Goal: Information Seeking & Learning: Learn about a topic

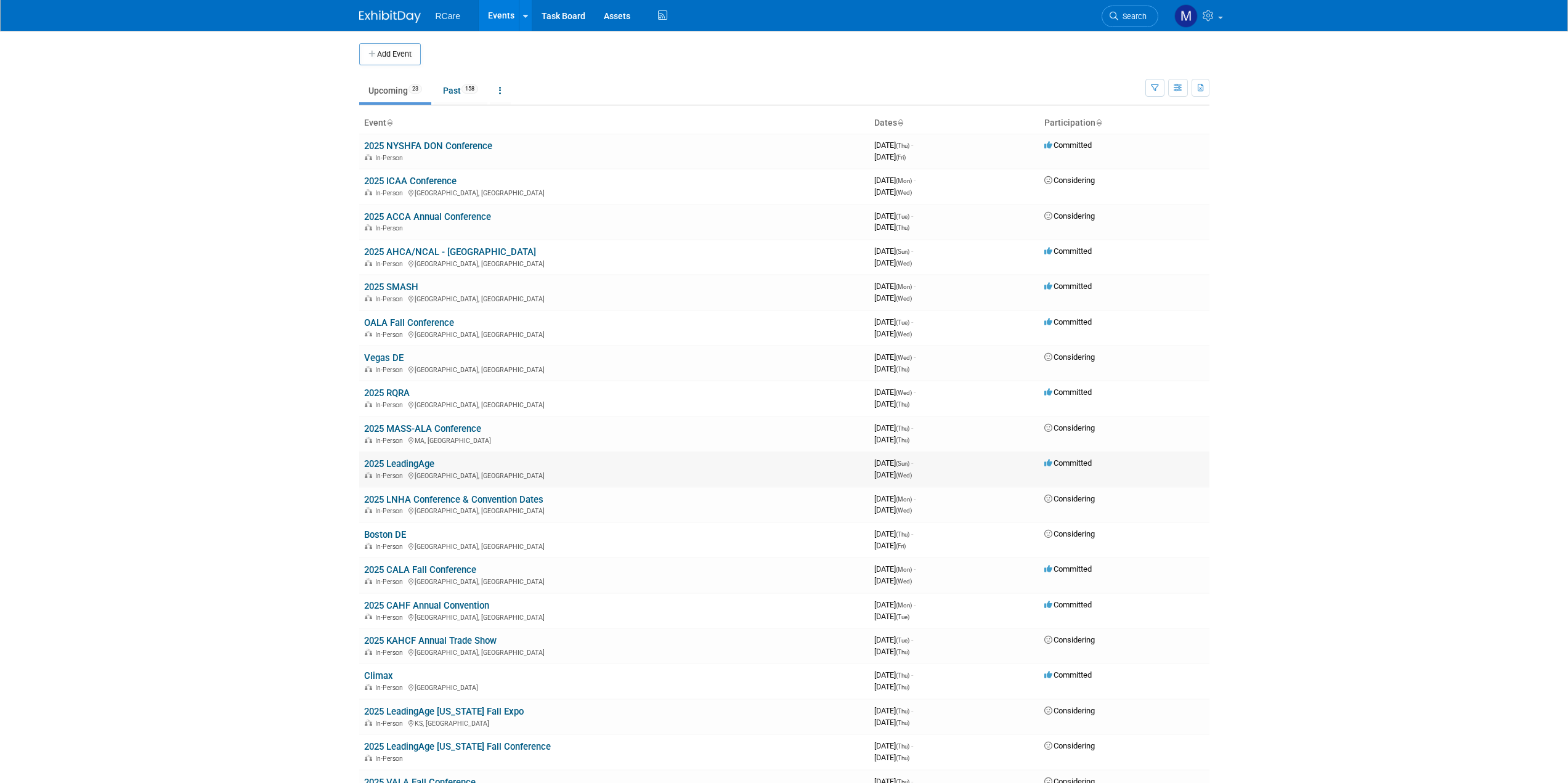
click at [417, 464] on link "2025 LeadingAge" at bounding box center [399, 463] width 70 height 11
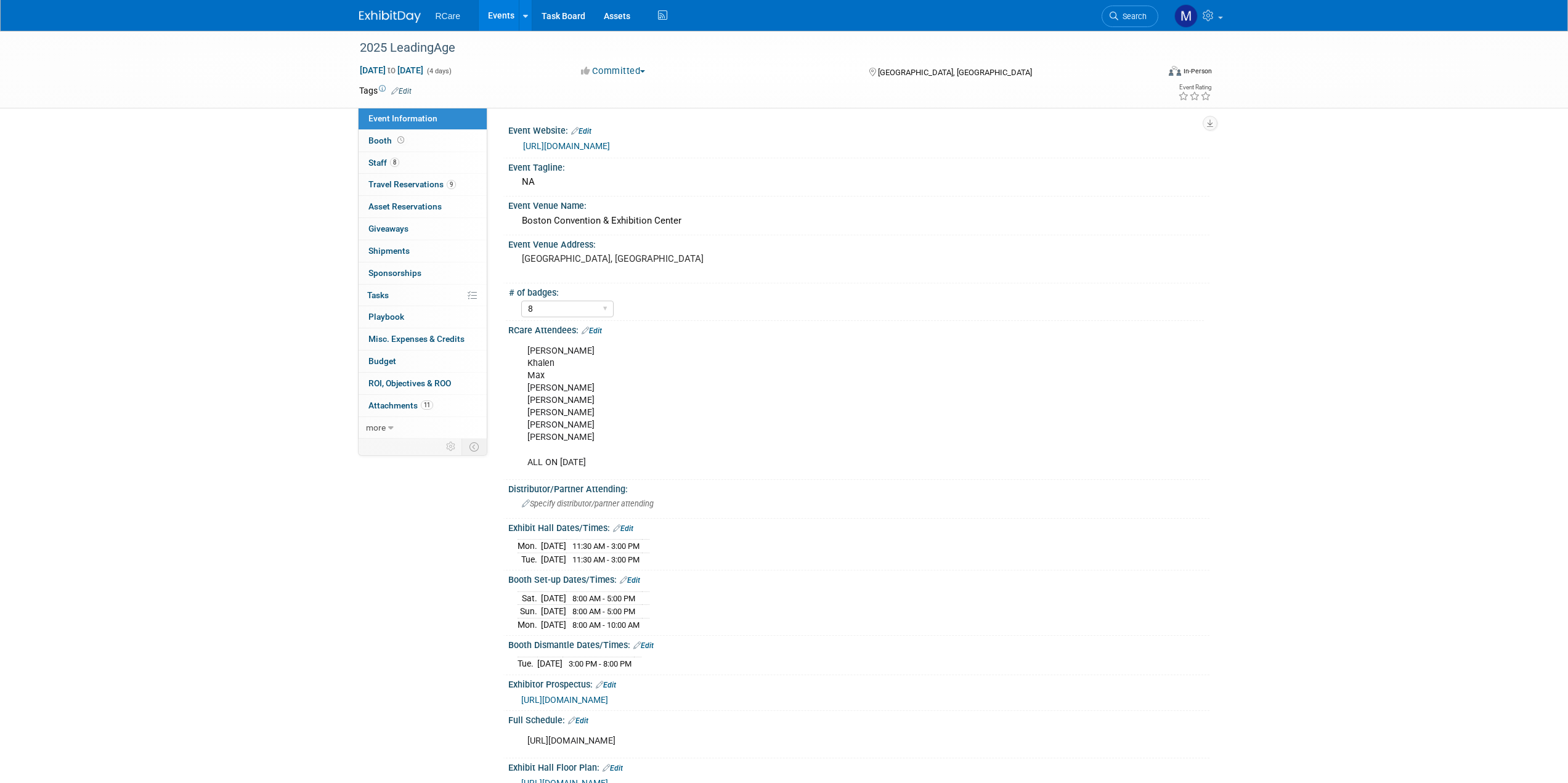
select select "8"
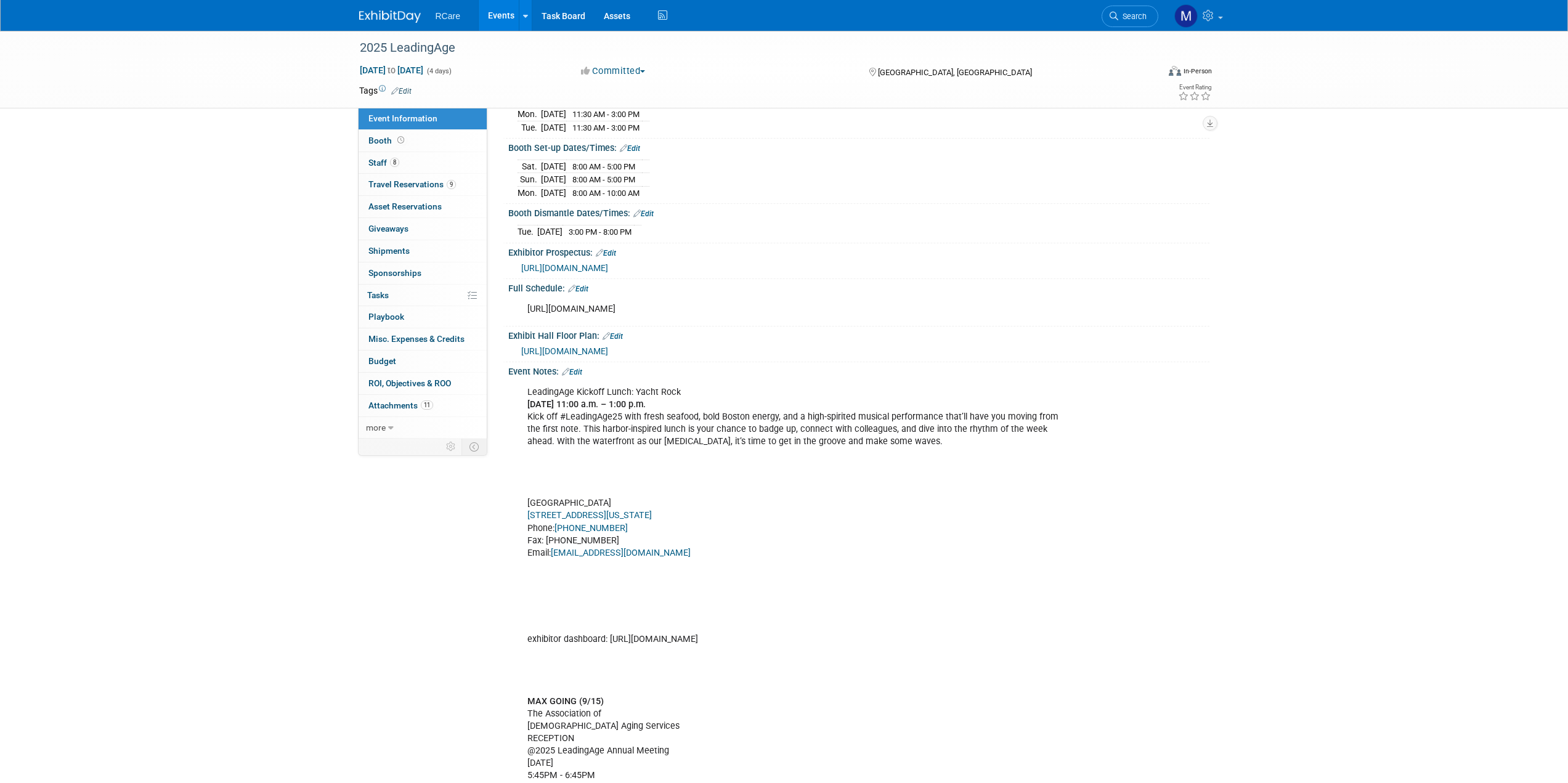
scroll to position [793, 0]
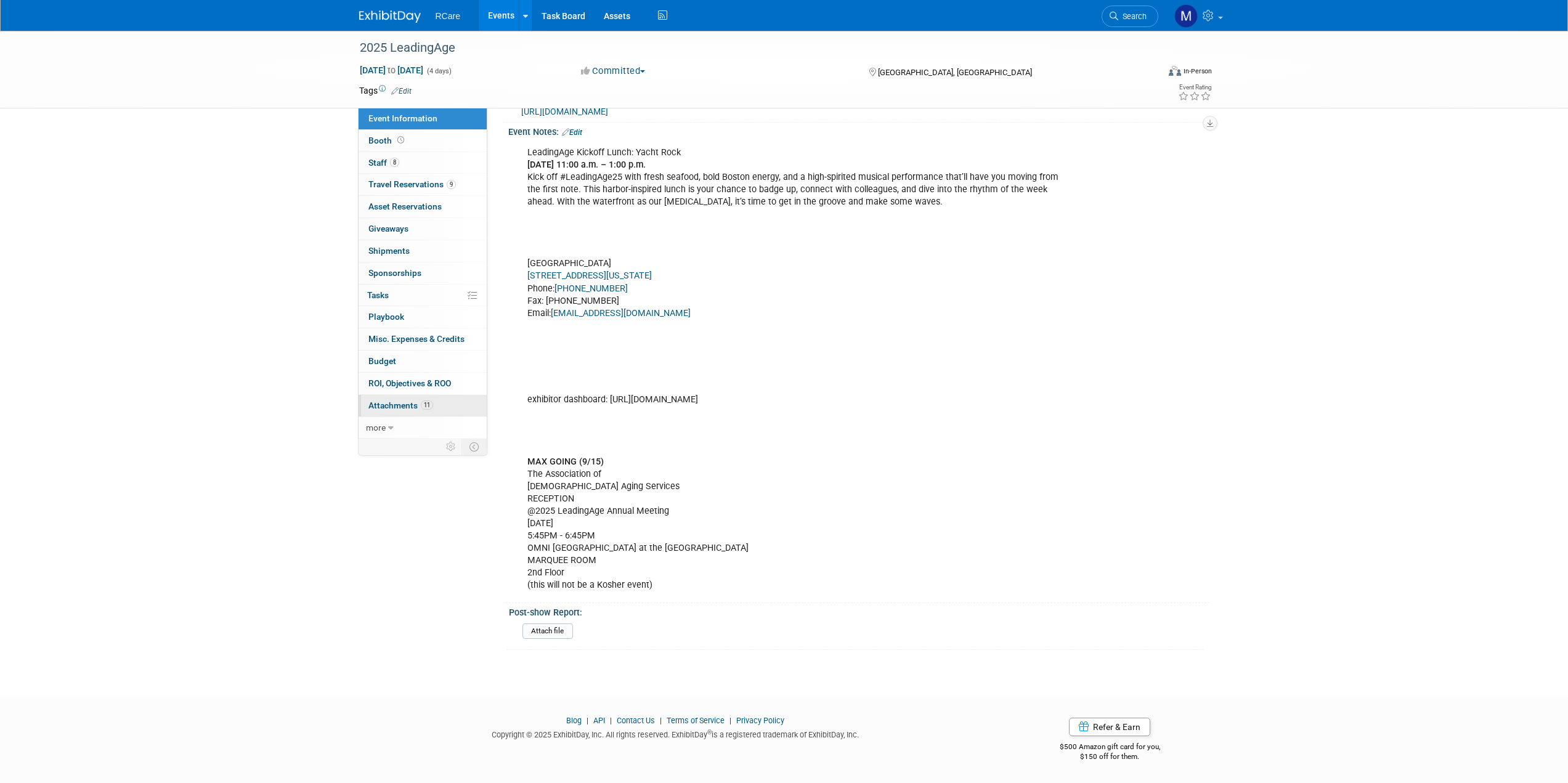
click at [410, 401] on span "Attachments 11" at bounding box center [401, 406] width 65 height 10
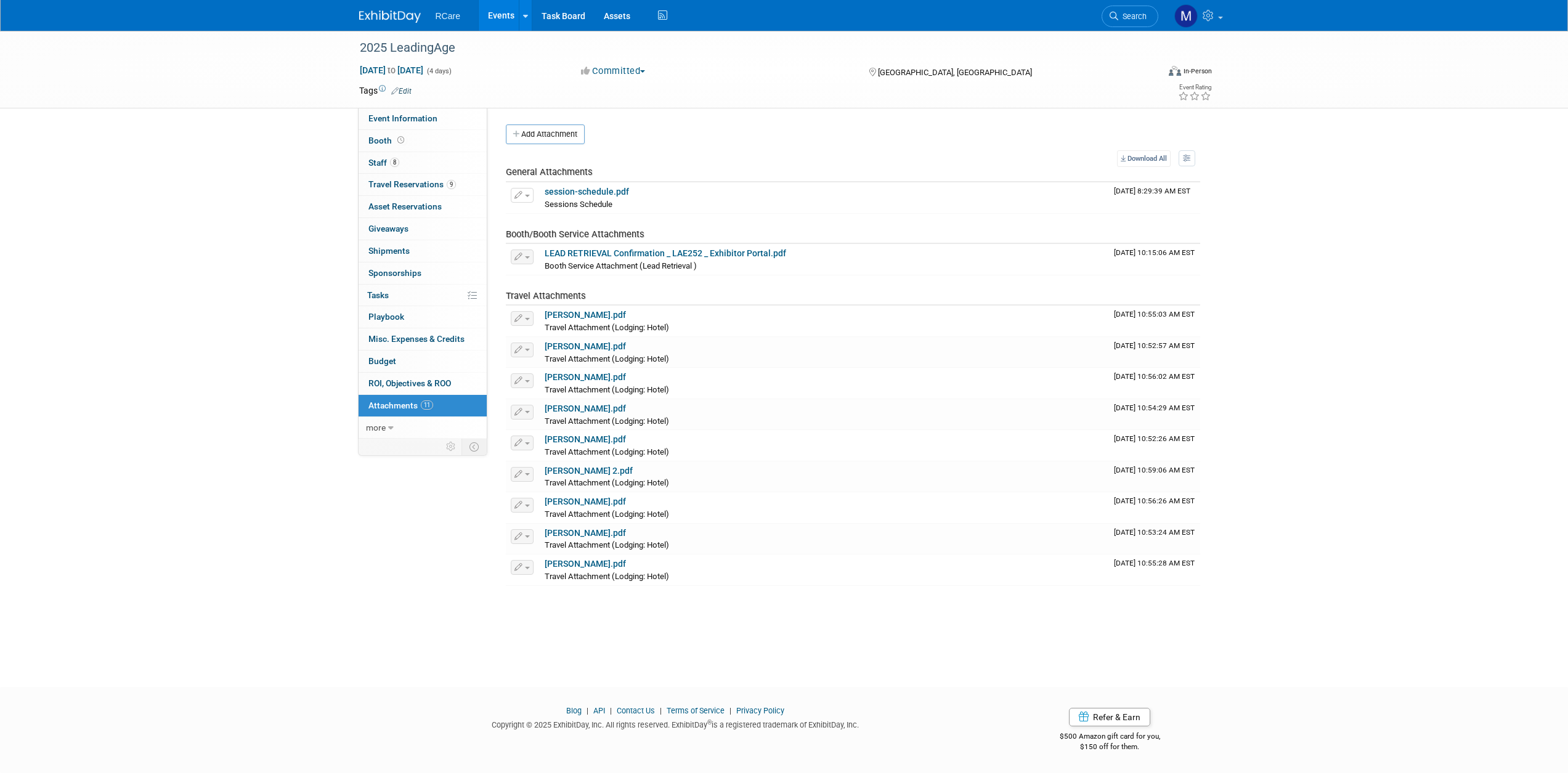
click at [367, 8] on link at bounding box center [397, 11] width 76 height 10
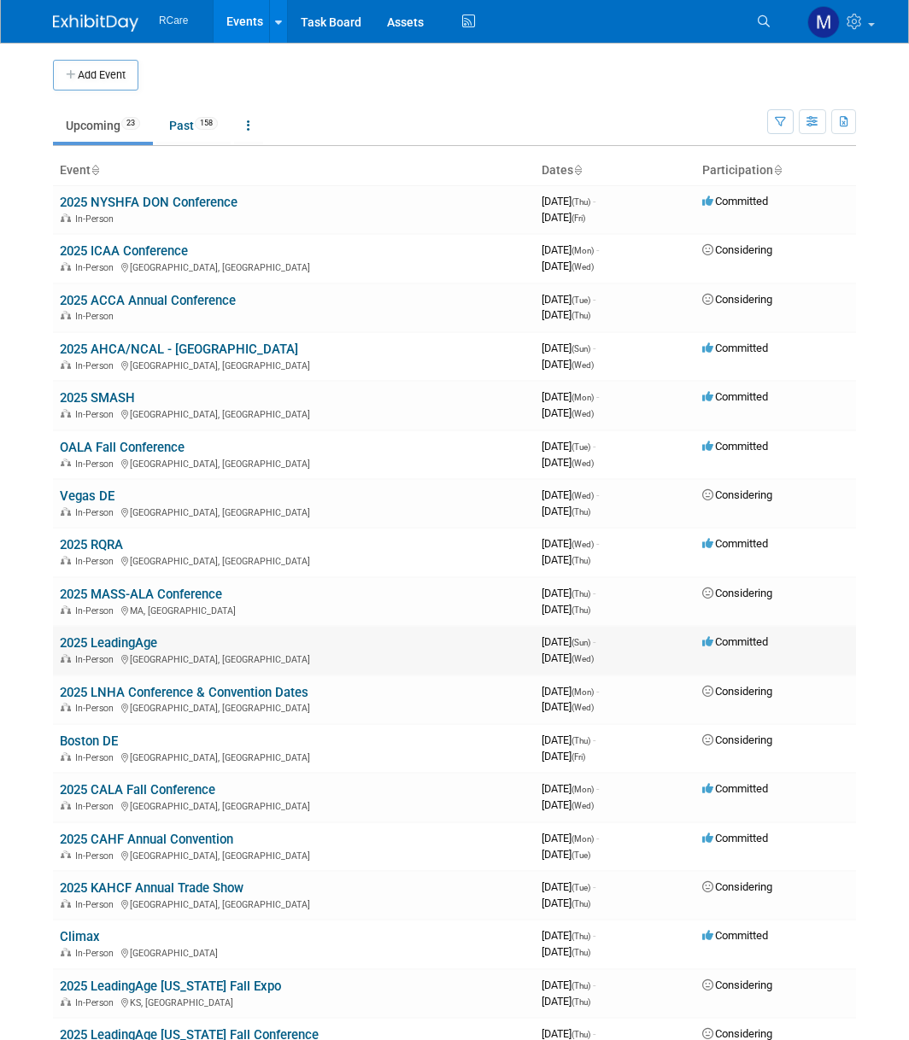
click at [132, 641] on link "2025 LeadingAge" at bounding box center [108, 642] width 97 height 15
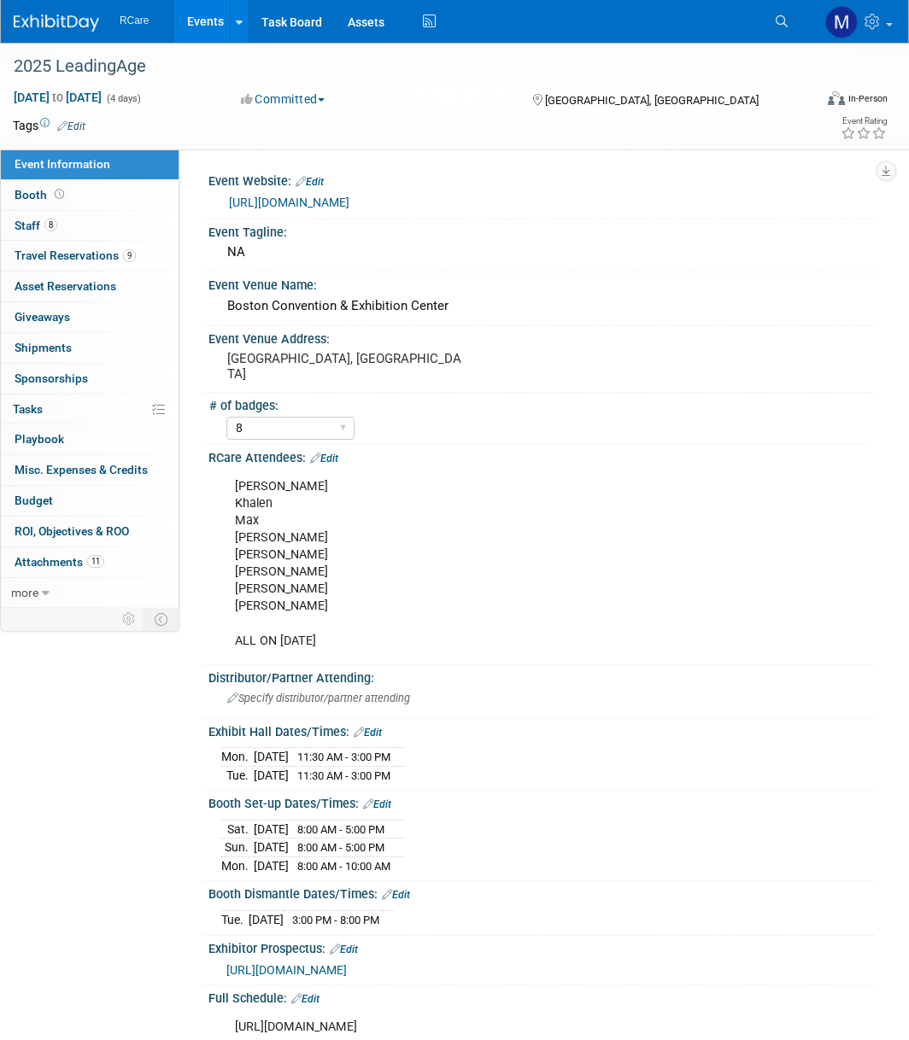
select select "8"
click at [104, 255] on span "Travel Reservations 9" at bounding box center [75, 256] width 121 height 14
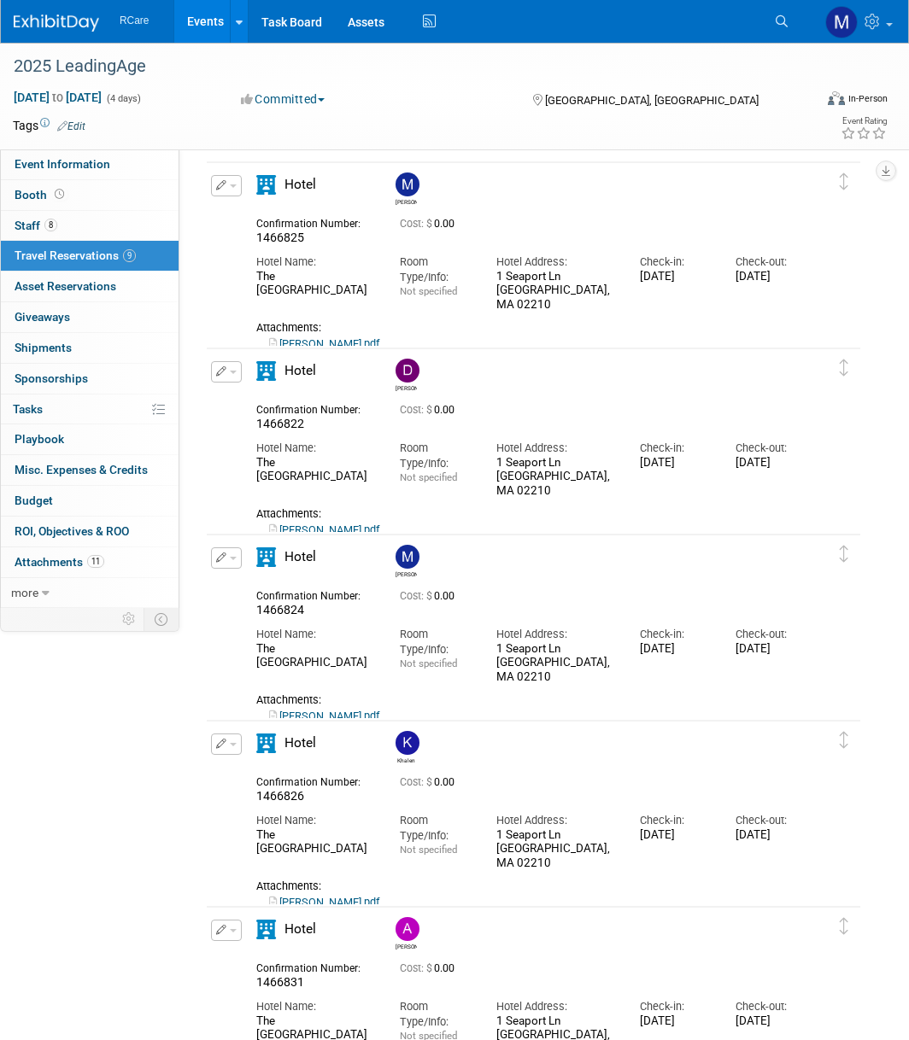
scroll to position [598, 0]
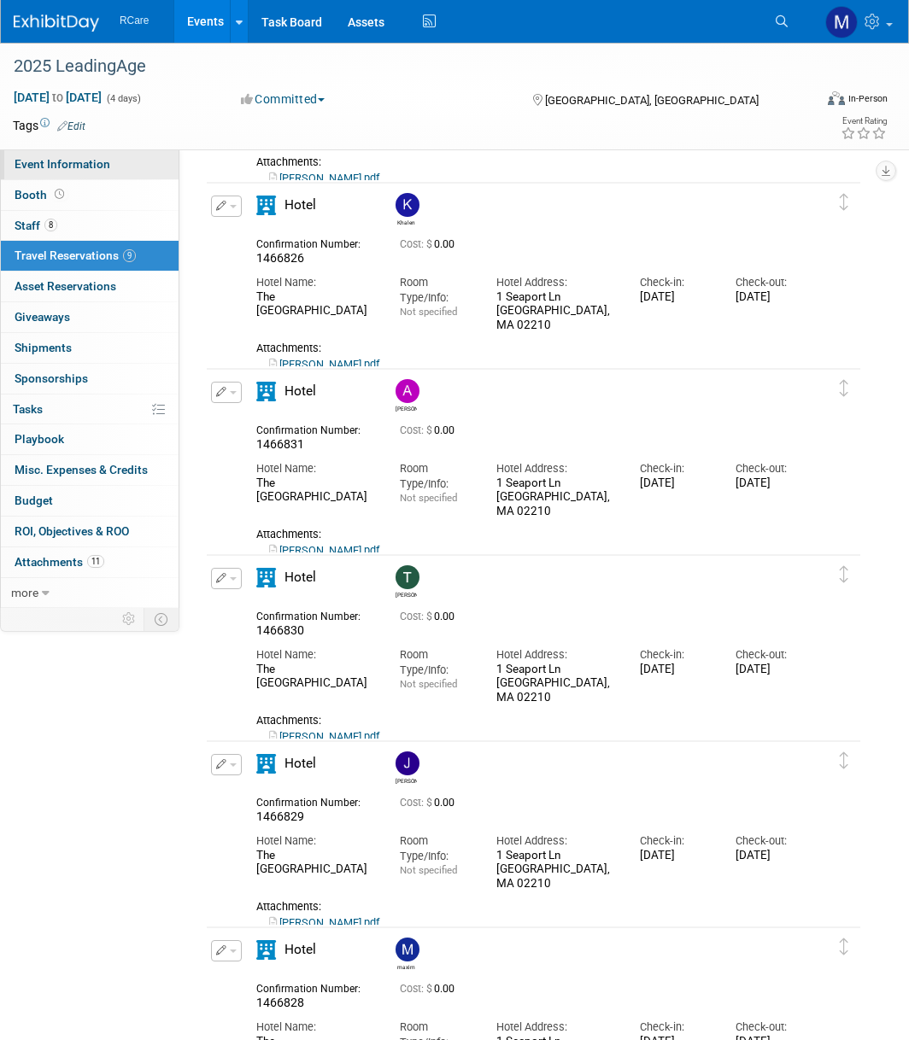
click at [93, 158] on span "Event Information" at bounding box center [63, 164] width 96 height 14
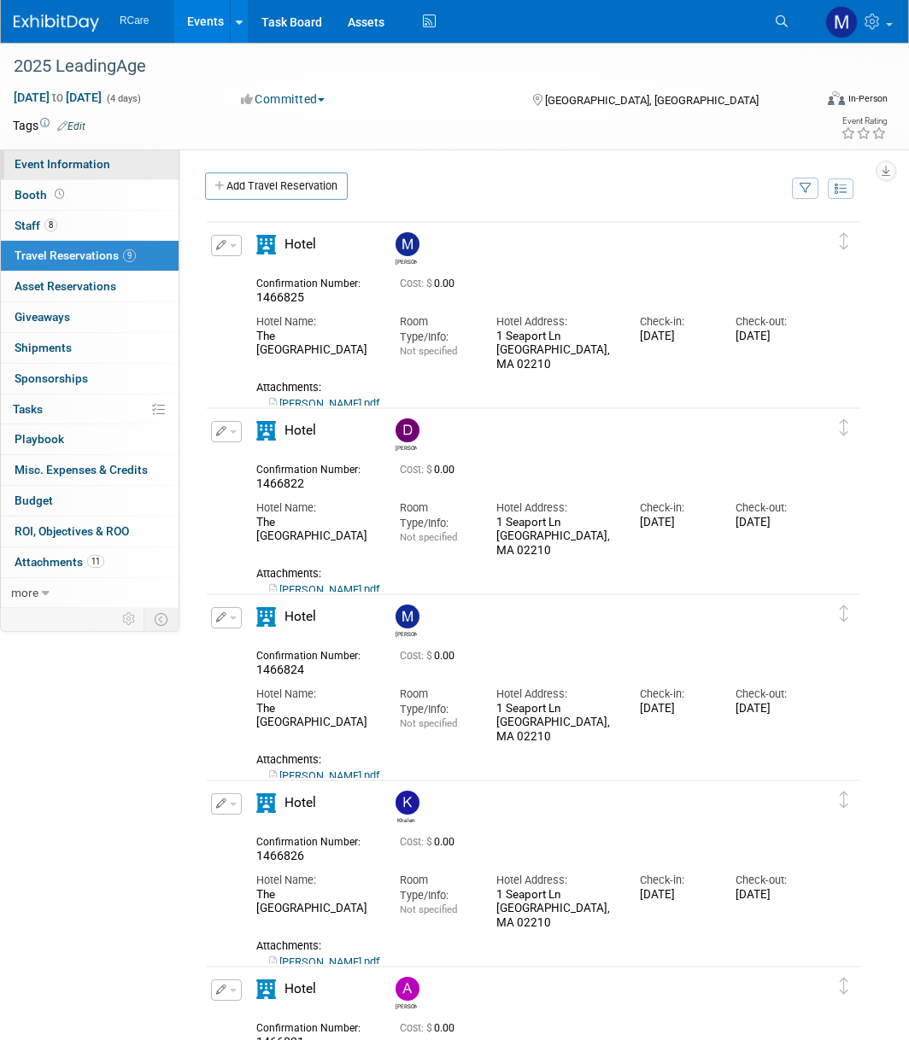
select select "8"
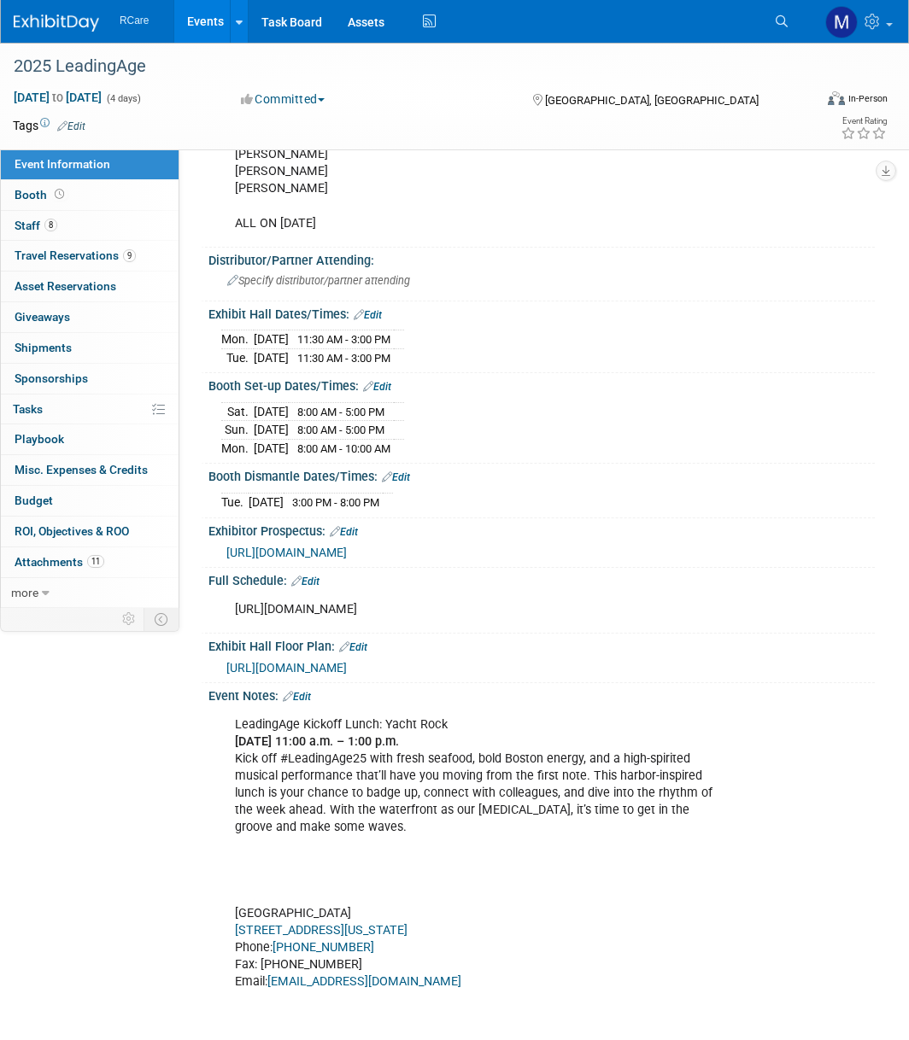
scroll to position [427, 0]
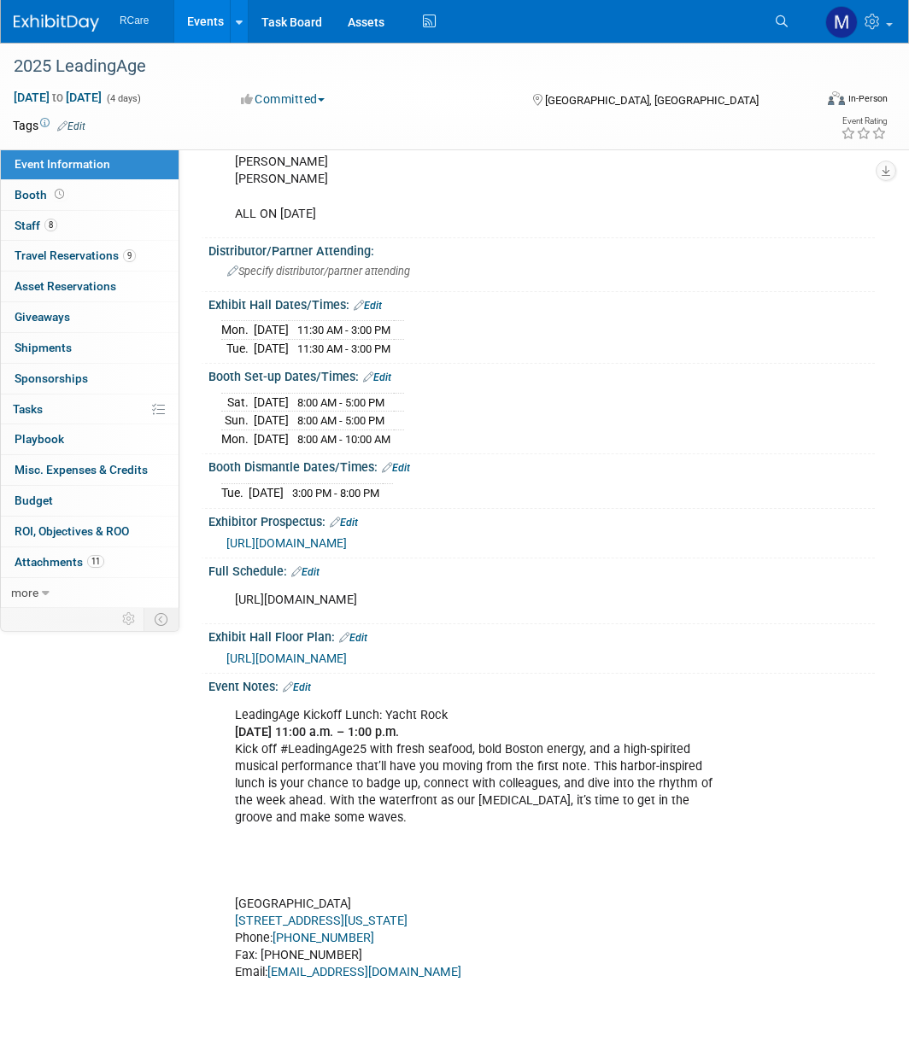
click at [150, 854] on div "Event Information Event Info Booth Booth 8 Staff 8 Staff 9 Travel Reservations …" at bounding box center [454, 527] width 909 height 1823
click at [61, 566] on span "Attachments 11" at bounding box center [60, 562] width 90 height 14
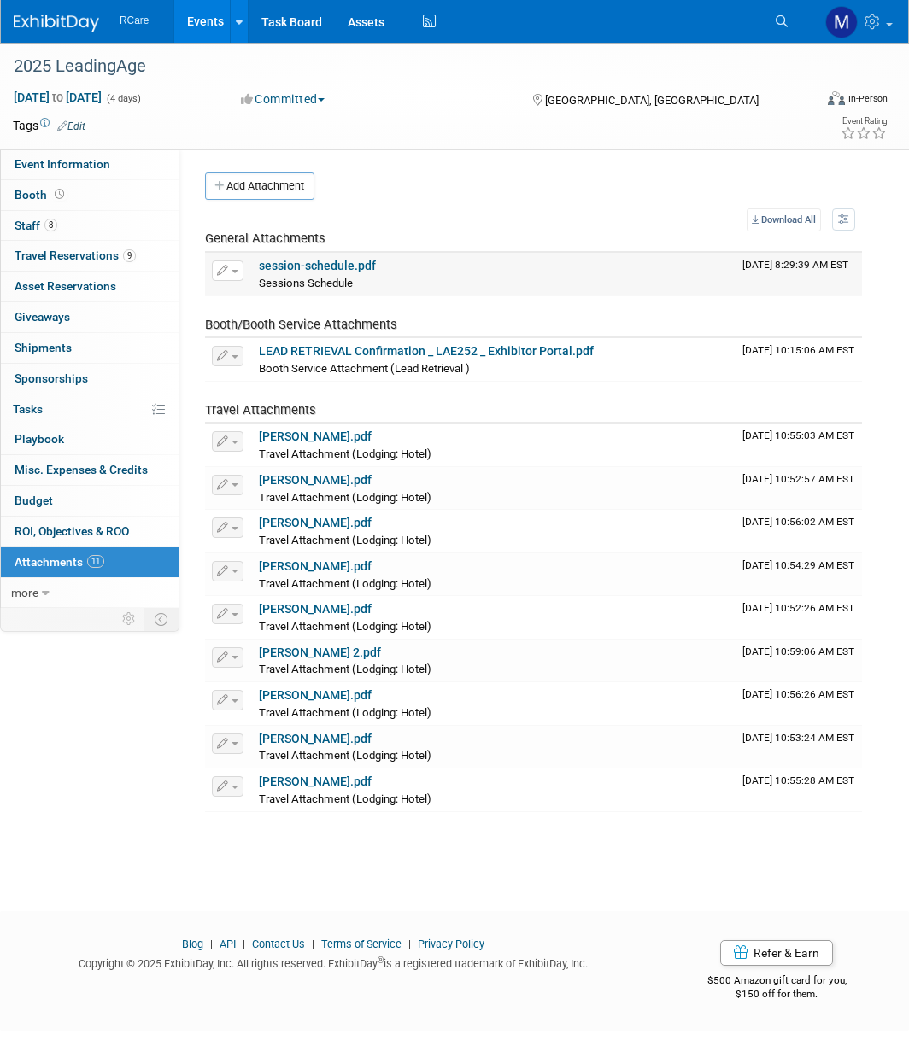
click at [238, 272] on button "button" at bounding box center [228, 270] width 32 height 20
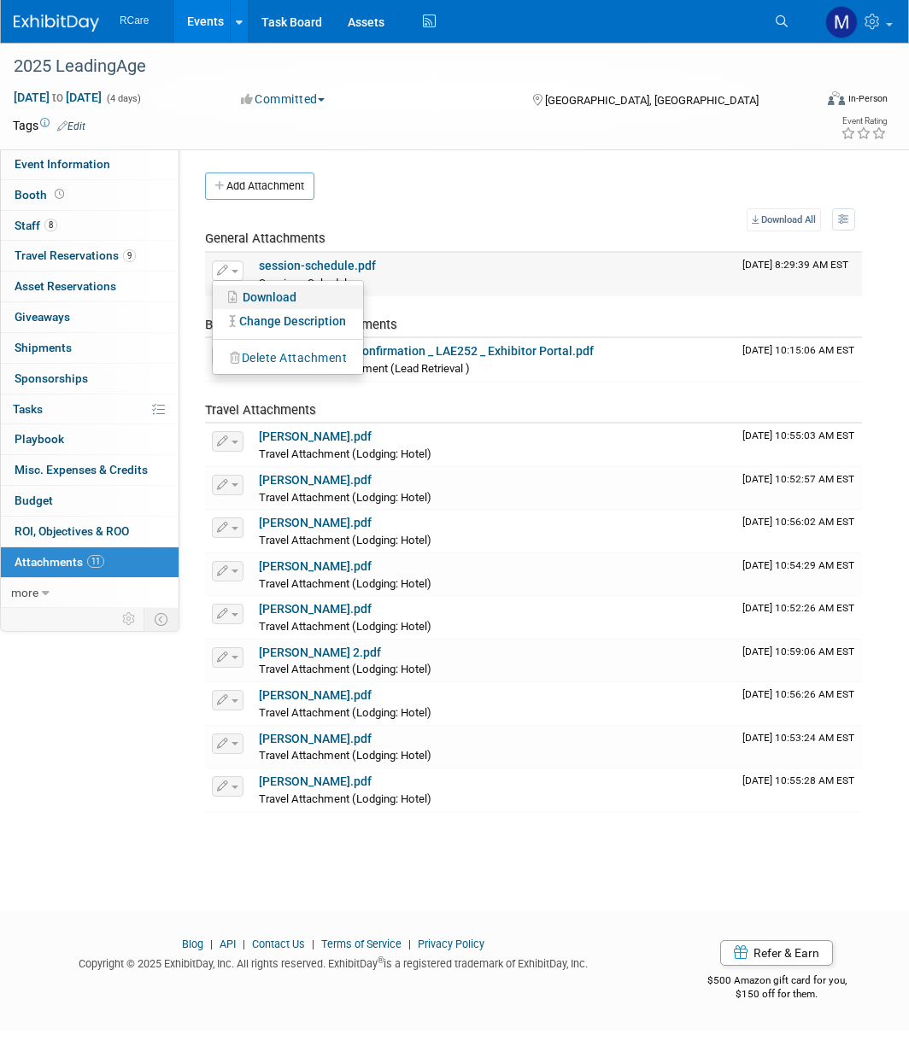
click at [262, 294] on link "Download" at bounding box center [288, 297] width 150 height 24
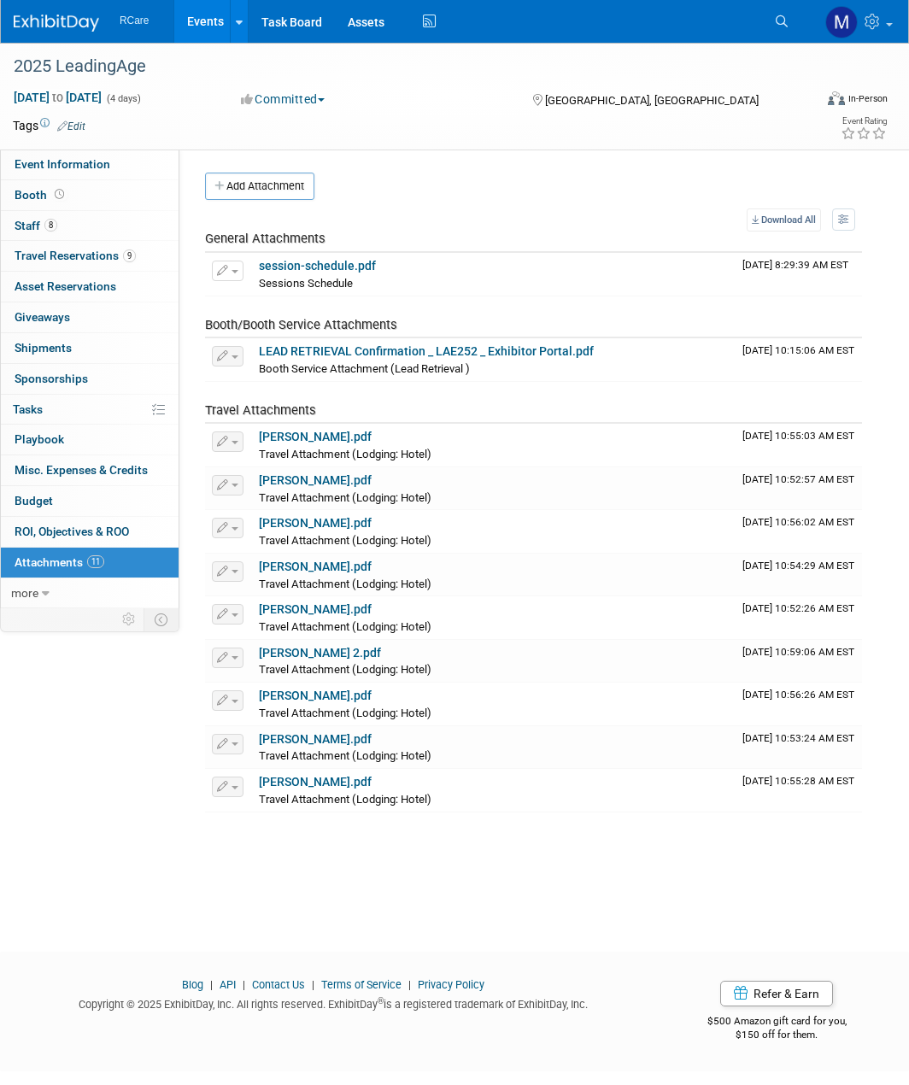
click at [542, 170] on div "Event Website: Edit https://annualmeeting.leadingage.org/ Event Tagline: NA 1" at bounding box center [526, 480] width 695 height 663
click at [61, 161] on span "Event Information" at bounding box center [63, 164] width 96 height 14
select select "8"
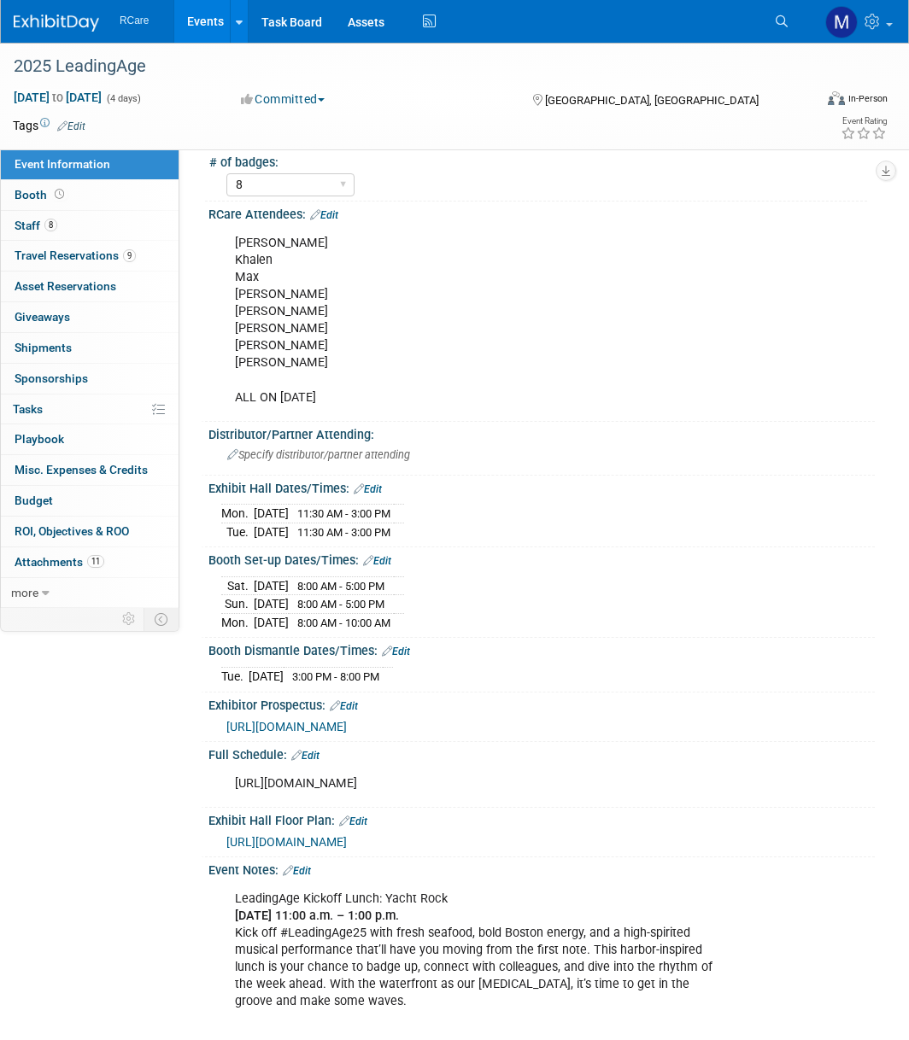
scroll to position [256, 0]
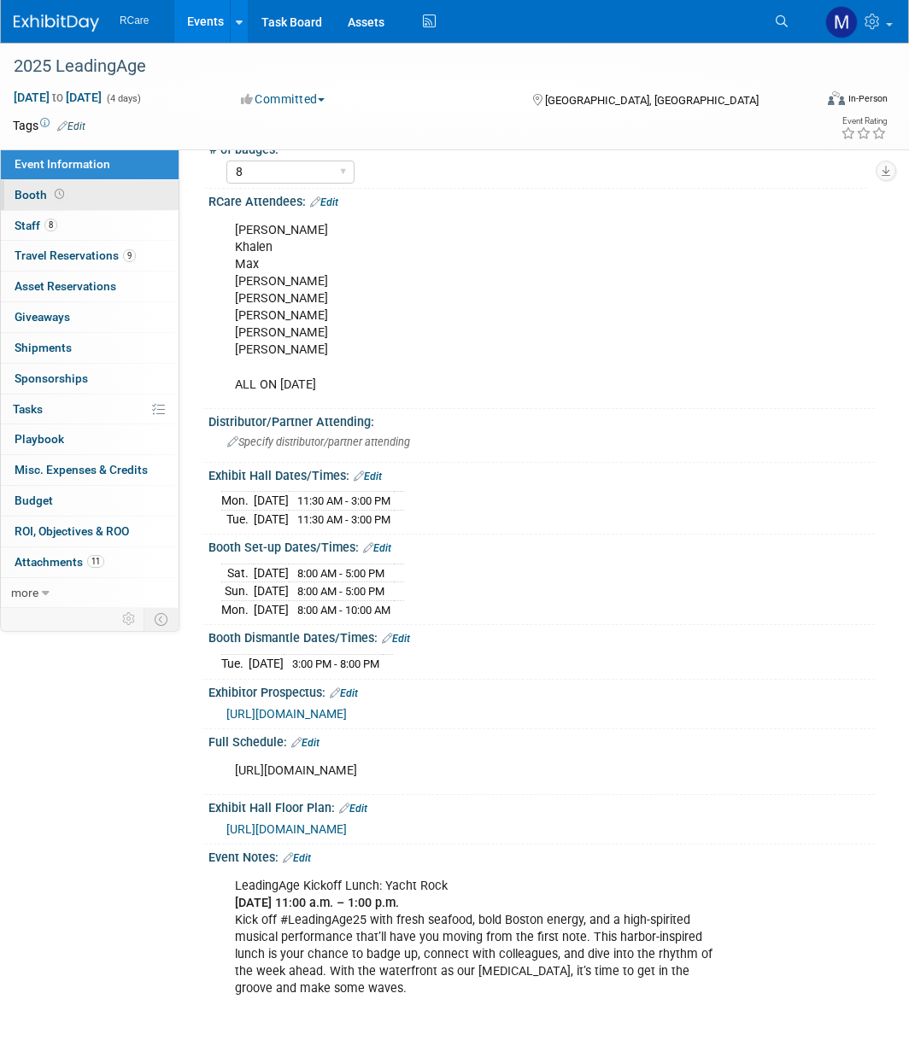
click at [68, 193] on link "Booth" at bounding box center [90, 195] width 178 height 30
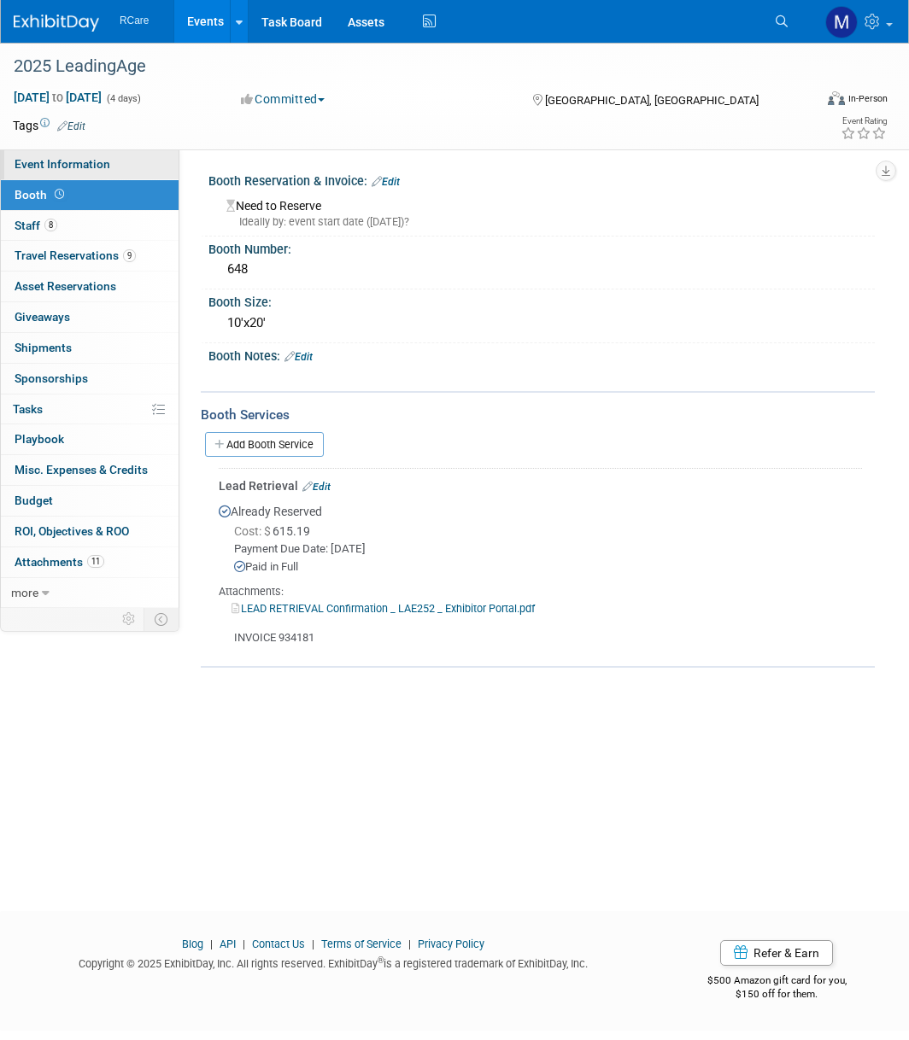
click at [67, 160] on span "Event Information" at bounding box center [63, 164] width 96 height 14
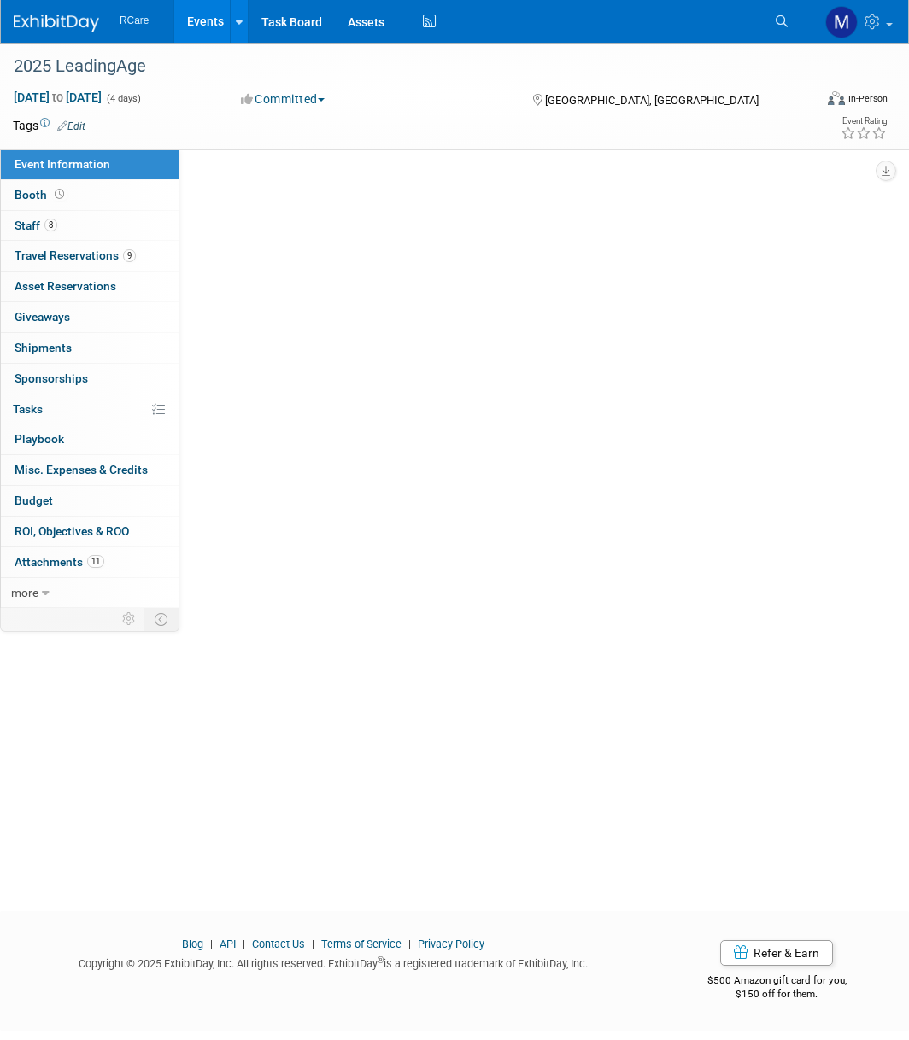
select select "8"
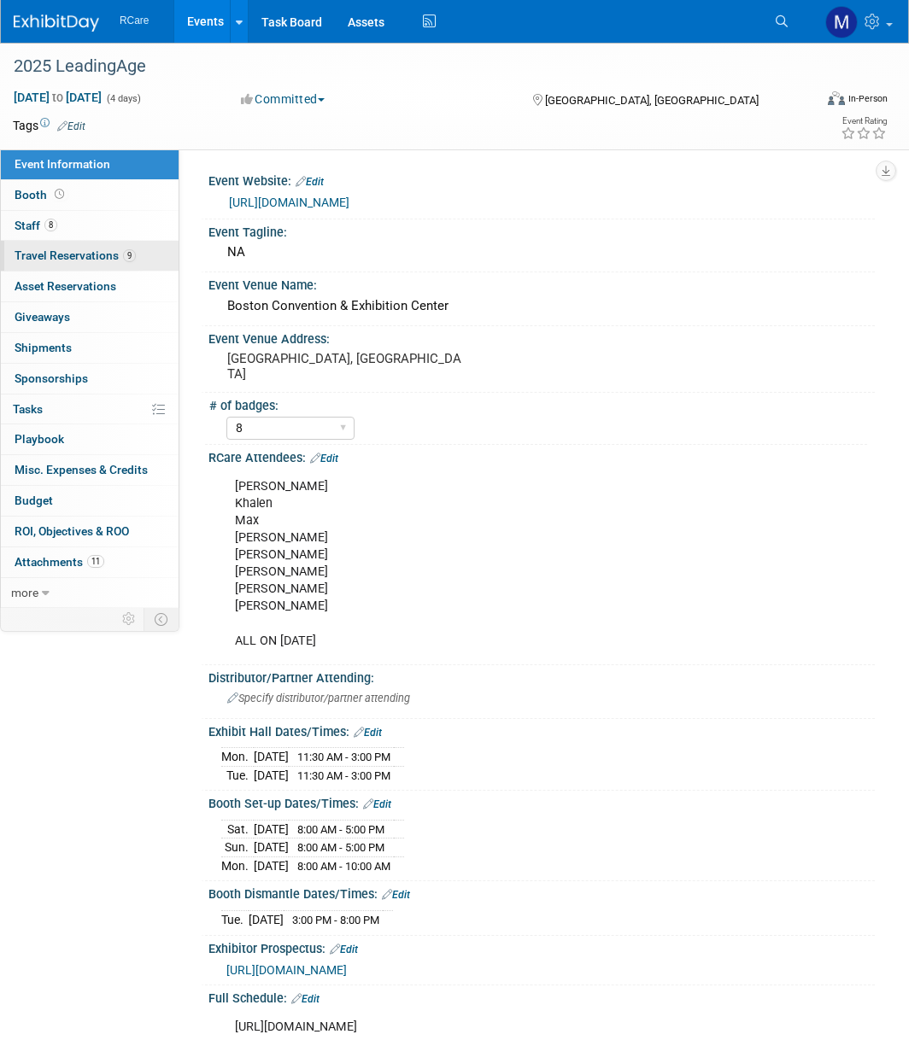
click at [97, 259] on span "Travel Reservations 9" at bounding box center [75, 256] width 121 height 14
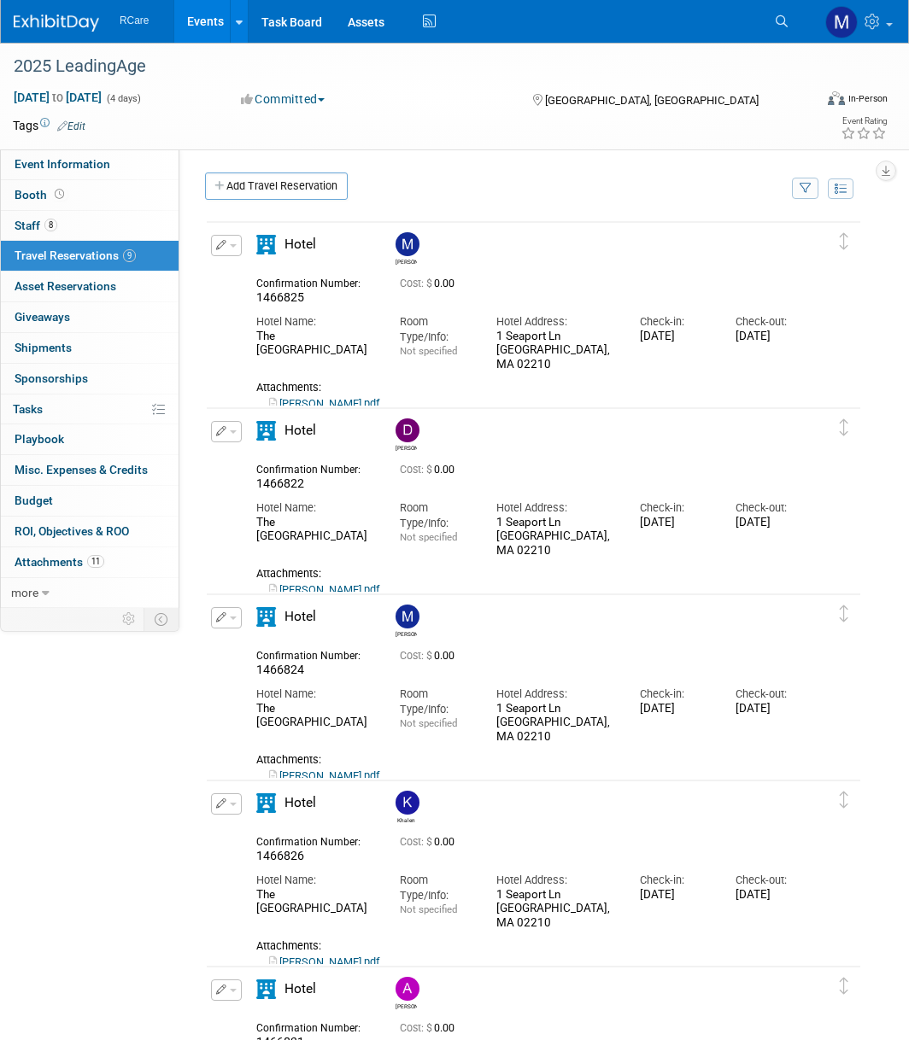
click at [320, 397] on link "Matt Schraf.pdf" at bounding box center [324, 403] width 110 height 13
click at [88, 167] on span "Event Information" at bounding box center [63, 164] width 96 height 14
select select "8"
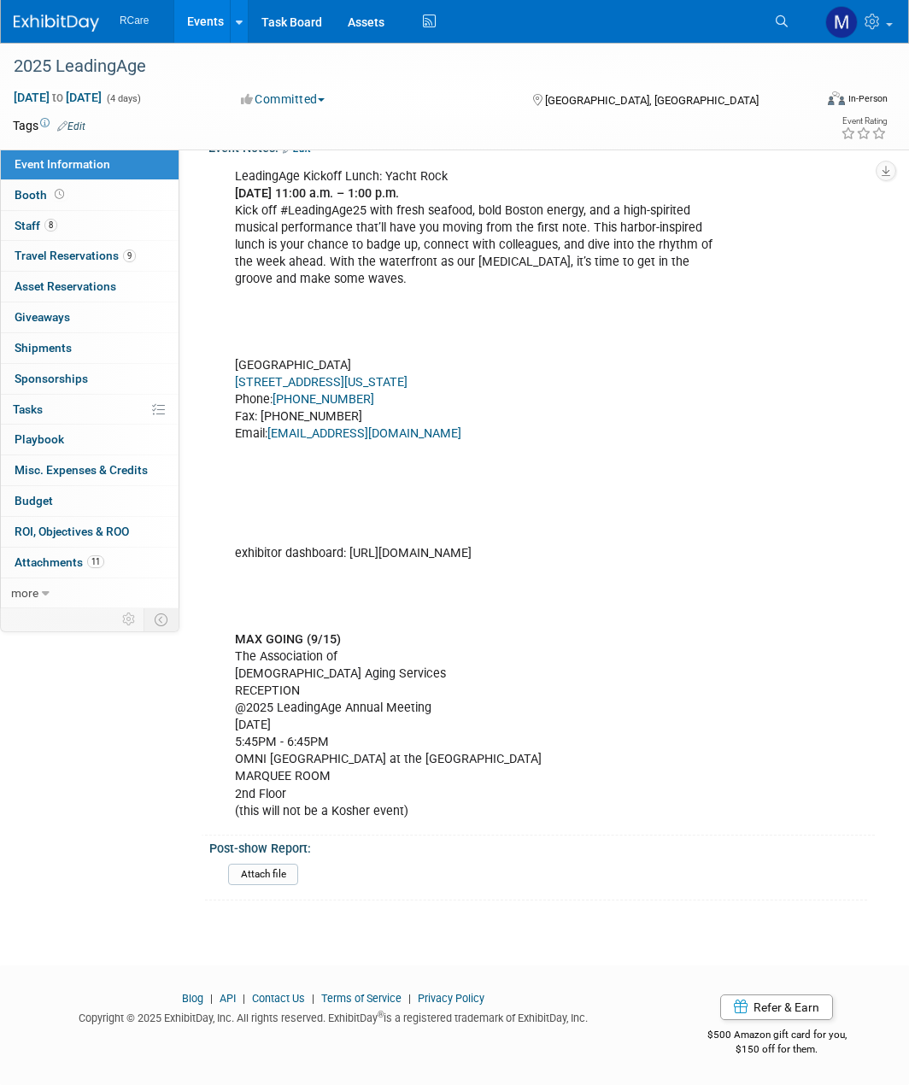
scroll to position [1196, 0]
click at [488, 807] on div "LeadingAge Kickoff Lunch: Yacht Rock Sunday, November 2 | 11:00 a.m. – 1:00 p.m…" at bounding box center [480, 494] width 515 height 669
click at [476, 800] on div "LeadingAge Kickoff Lunch: Yacht Rock Sunday, November 2 | 11:00 a.m. – 1:00 p.m…" at bounding box center [480, 494] width 515 height 669
click at [446, 811] on div "LeadingAge Kickoff Lunch: Yacht Rock Sunday, November 2 | 11:00 a.m. – 1:00 p.m…" at bounding box center [480, 494] width 515 height 669
click at [793, 566] on div "LeadingAge Kickoff Lunch: Yacht Rock Sunday, November 2 | 11:00 a.m. – 1:00 p.m…" at bounding box center [541, 492] width 666 height 675
